Goal: Check status: Check status

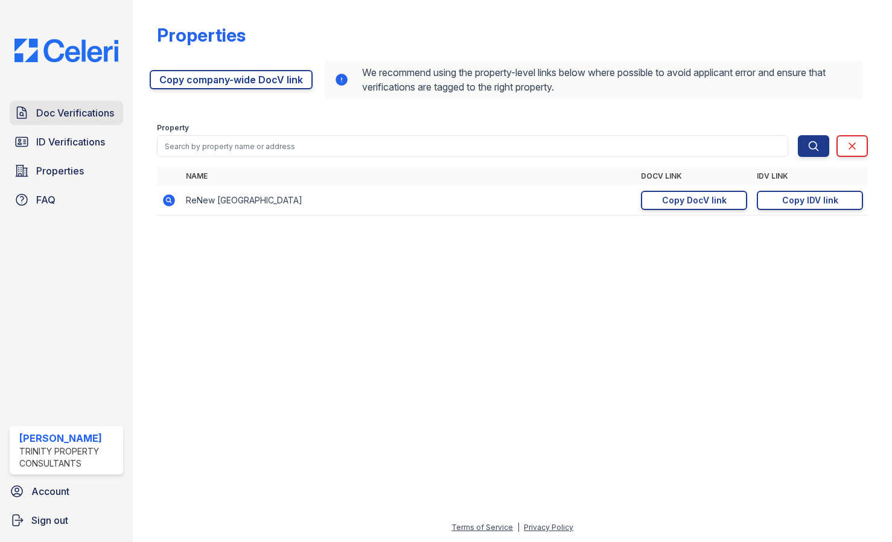
click at [80, 117] on span "Doc Verifications" at bounding box center [75, 113] width 78 height 14
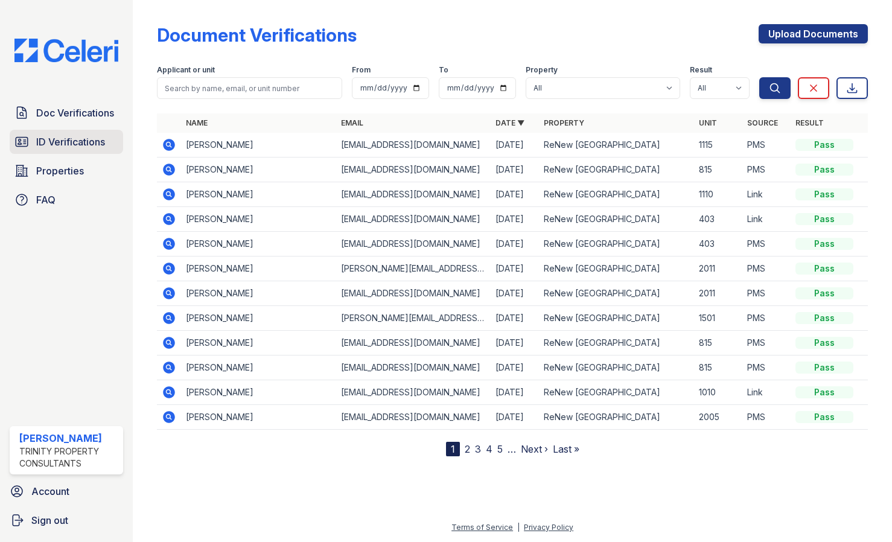
click at [100, 138] on span "ID Verifications" at bounding box center [70, 142] width 69 height 14
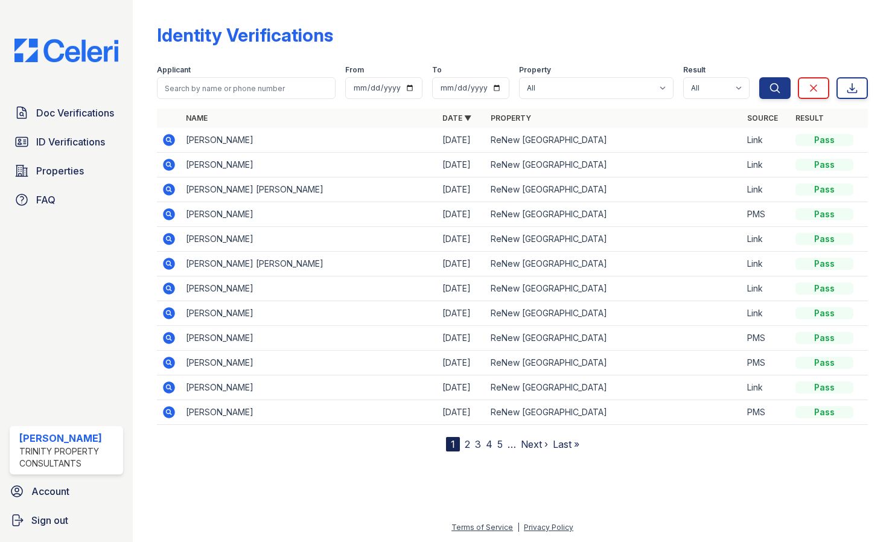
click at [166, 137] on icon at bounding box center [169, 140] width 12 height 12
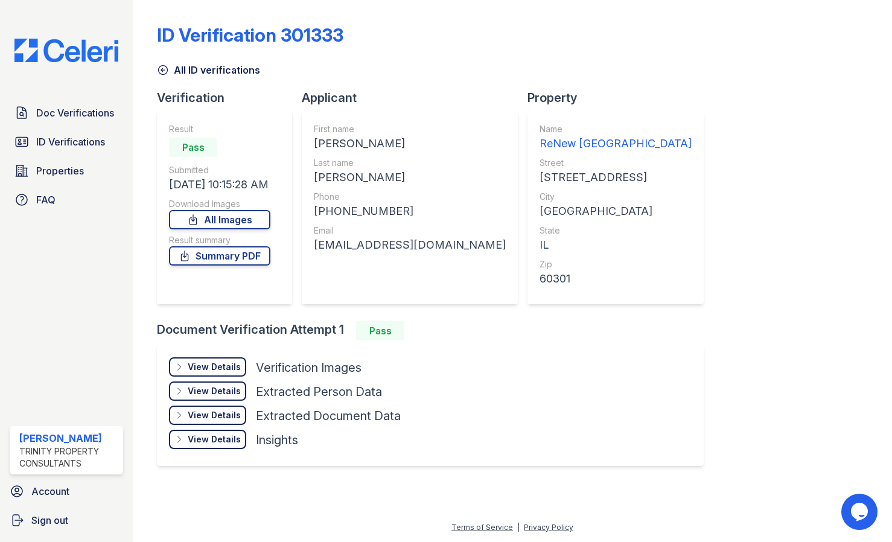
click at [226, 360] on div "View Details Details" at bounding box center [207, 366] width 77 height 19
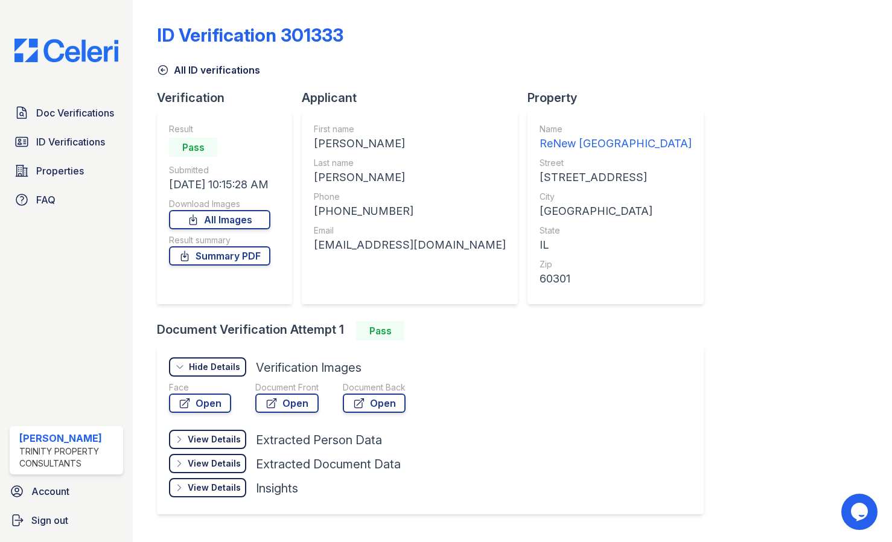
click at [815, 60] on div "All ID verifications" at bounding box center [512, 67] width 711 height 22
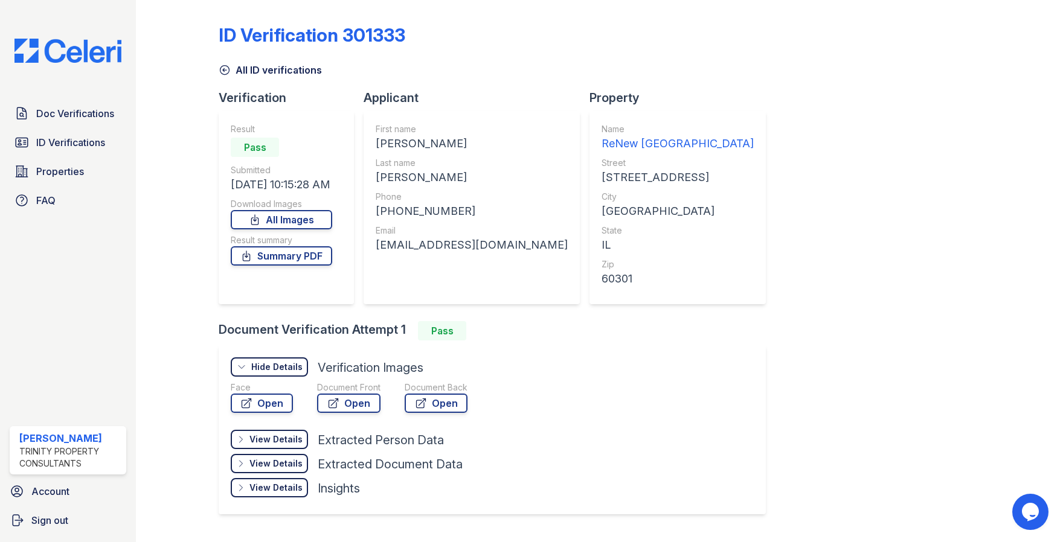
click at [892, 172] on div "ID Verification 301333 All ID verifications Verification Result Pass Submitted …" at bounding box center [599, 268] width 761 height 527
click at [106, 117] on span "Doc Verifications" at bounding box center [75, 113] width 78 height 14
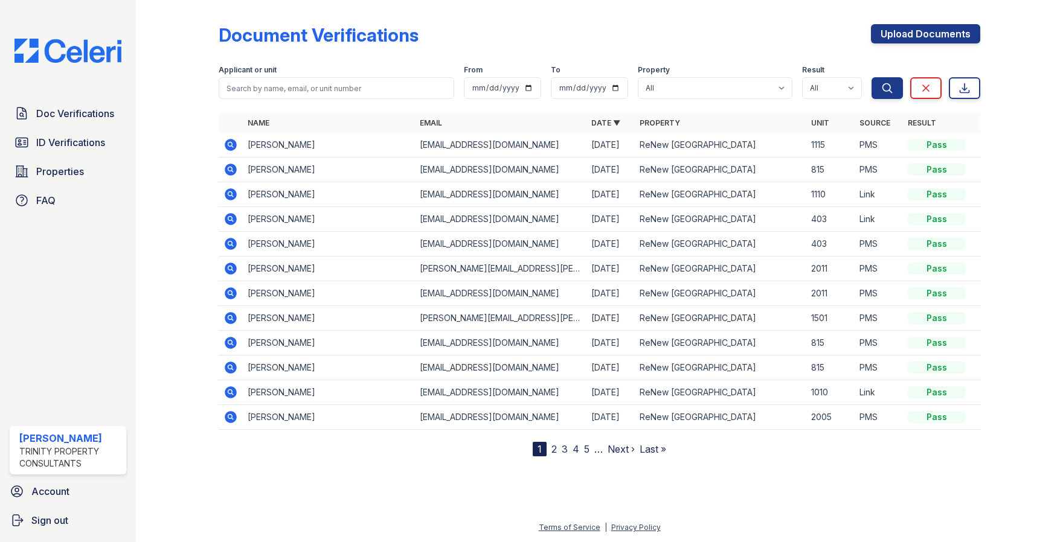
click at [658, 31] on div "Document Verifications Upload Documents" at bounding box center [599, 39] width 761 height 31
click at [72, 133] on link "ID Verifications" at bounding box center [68, 142] width 117 height 24
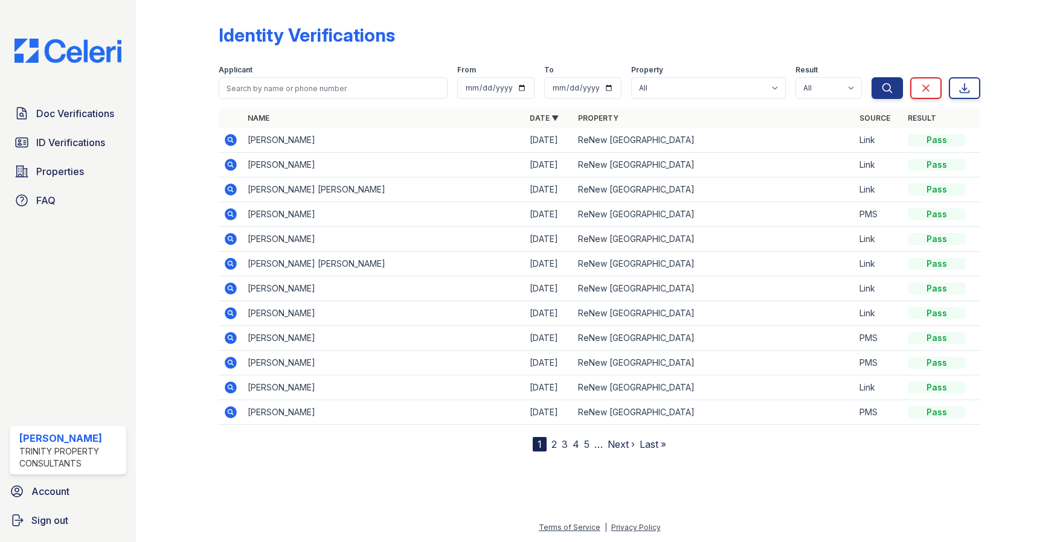
click at [234, 140] on icon at bounding box center [231, 140] width 12 height 12
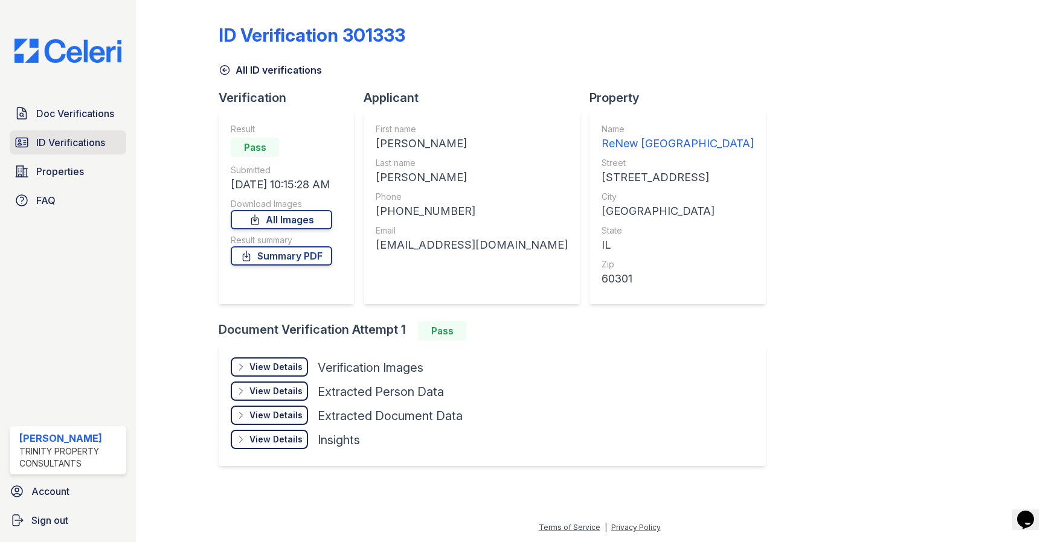
click at [71, 151] on link "ID Verifications" at bounding box center [68, 142] width 117 height 24
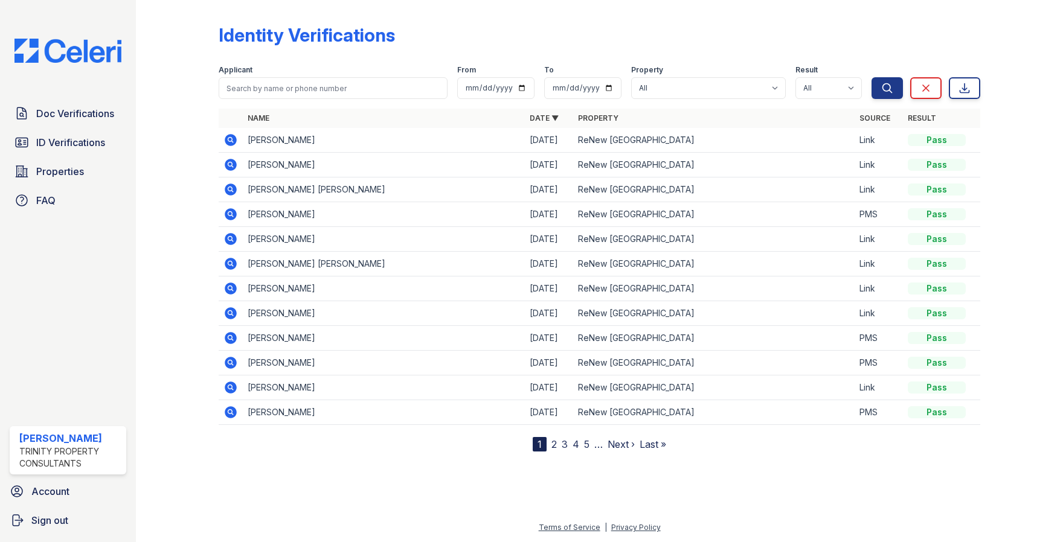
click at [194, 200] on div at bounding box center [186, 228] width 63 height 447
click at [237, 143] on icon at bounding box center [230, 140] width 14 height 14
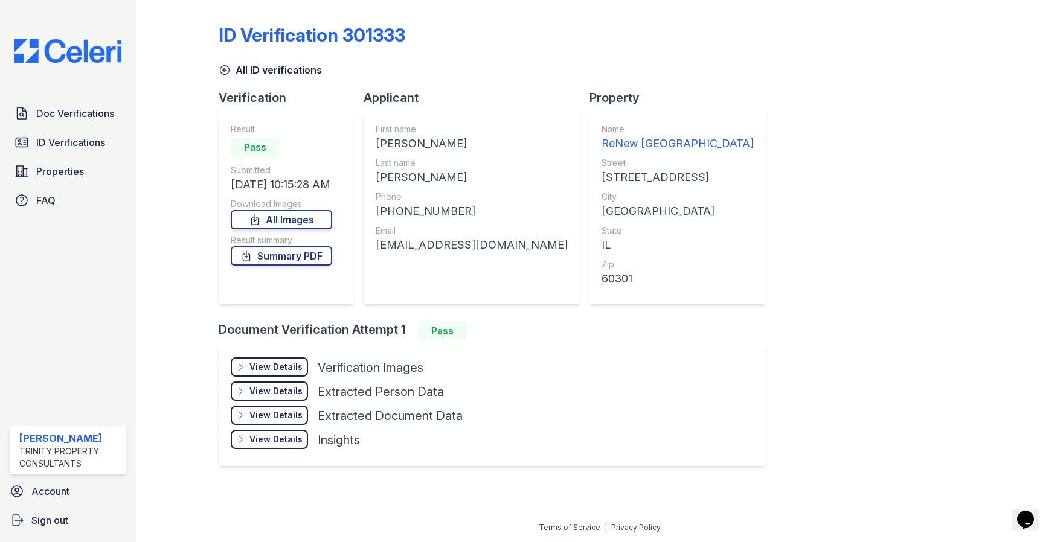
click at [871, 71] on div "All ID verifications" at bounding box center [599, 67] width 761 height 22
click at [734, 214] on div "ID Verification 301333 All ID verifications Verification Result Pass Submitted …" at bounding box center [599, 244] width 761 height 478
click at [723, 146] on div "ID Verification 301333 All ID verifications Verification Result Pass Submitted …" at bounding box center [599, 244] width 761 height 478
